Goal: Find specific page/section: Find specific page/section

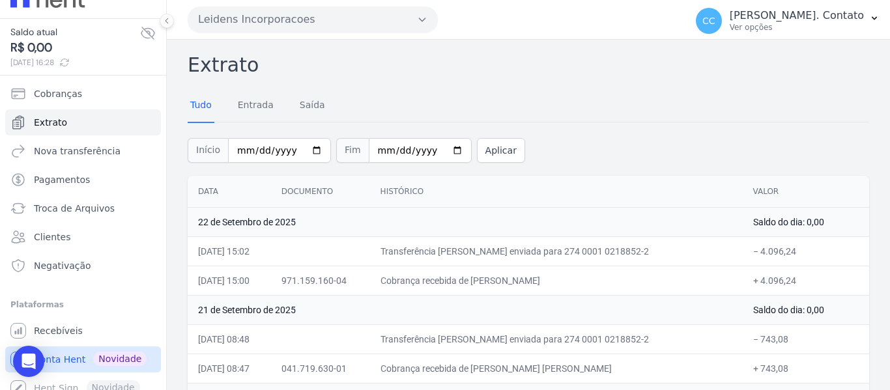
scroll to position [32, 0]
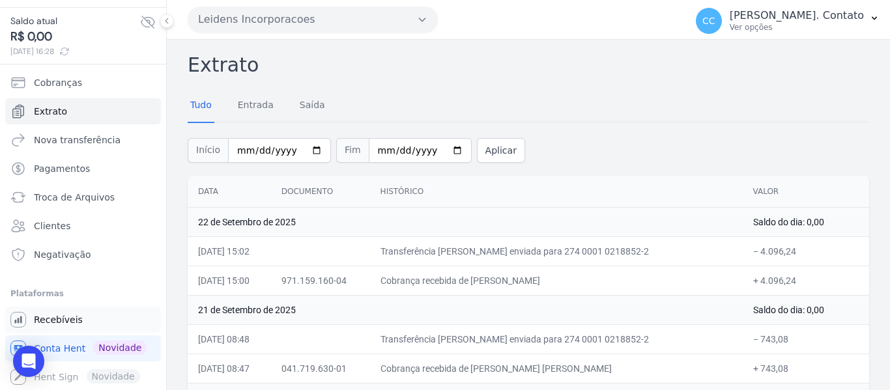
click at [68, 321] on span "Recebíveis" at bounding box center [58, 319] width 49 height 13
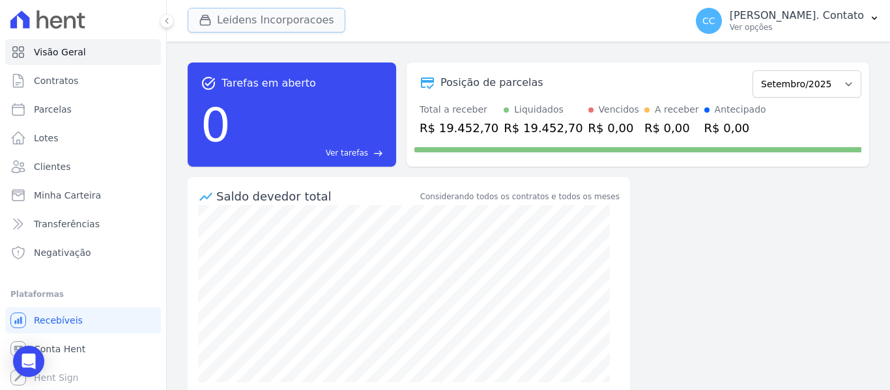
click at [195, 16] on button "Leidens Incorporacoes" at bounding box center [267, 20] width 158 height 25
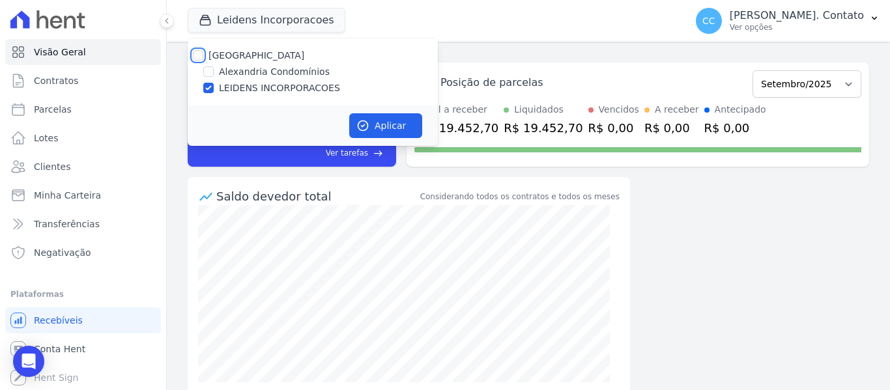
click at [201, 55] on input "[GEOGRAPHIC_DATA]" at bounding box center [198, 55] width 10 height 10
checkbox input "true"
click at [376, 128] on button "Aplicar" at bounding box center [385, 125] width 73 height 25
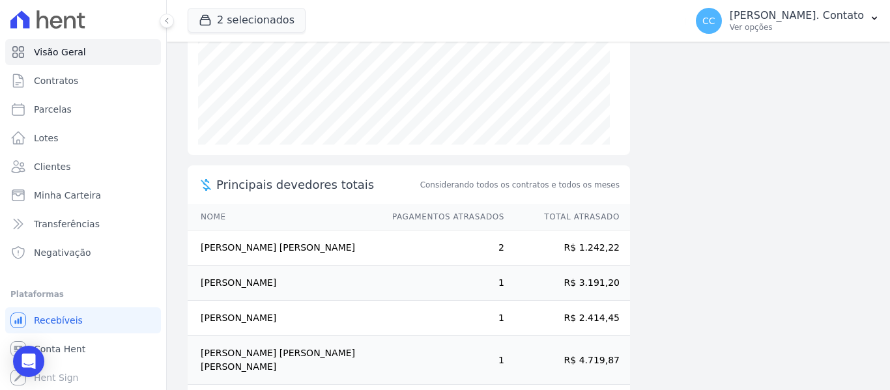
scroll to position [261, 0]
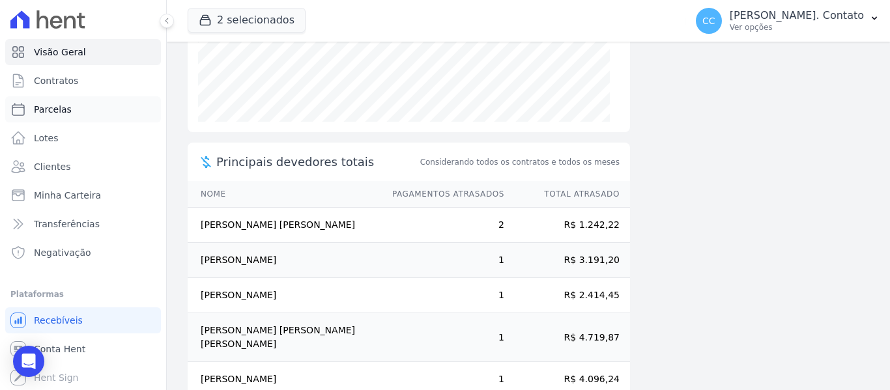
click at [53, 109] on span "Parcelas" at bounding box center [53, 109] width 38 height 13
select select
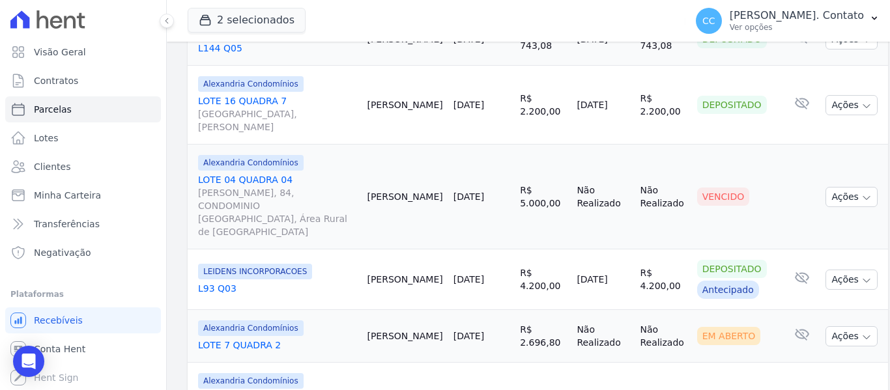
scroll to position [1650, 0]
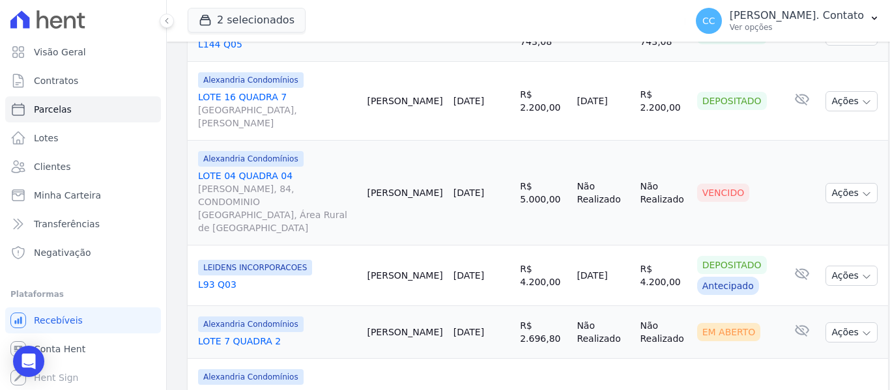
select select
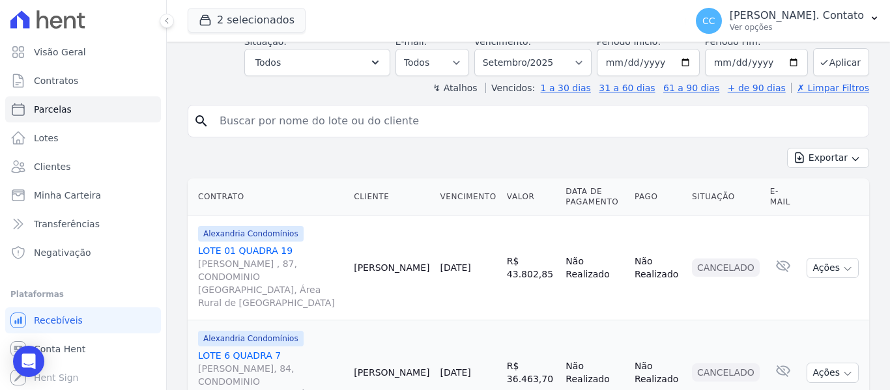
scroll to position [243, 0]
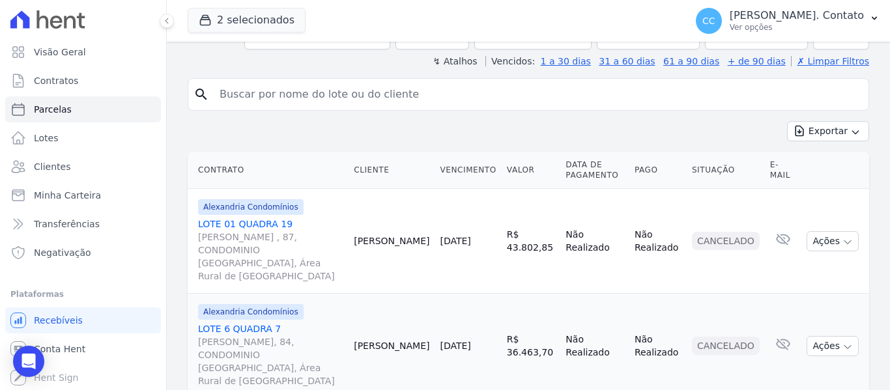
select select
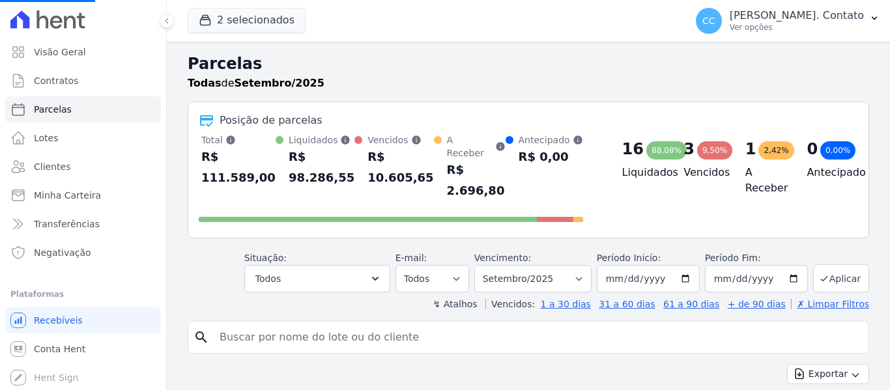
select select
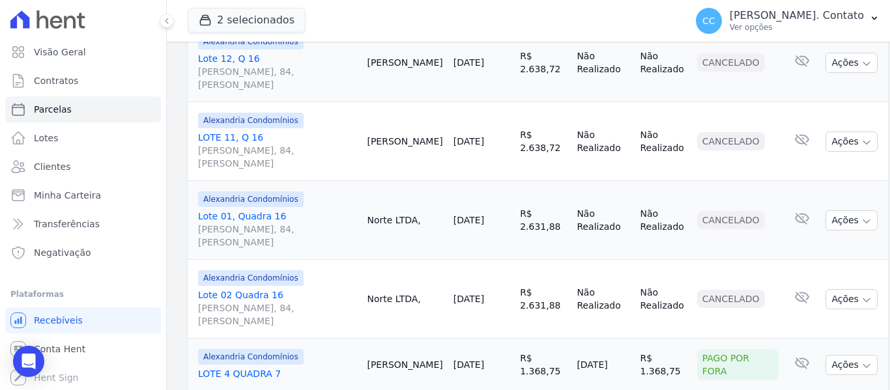
scroll to position [477, 0]
